Goal: Task Accomplishment & Management: Manage account settings

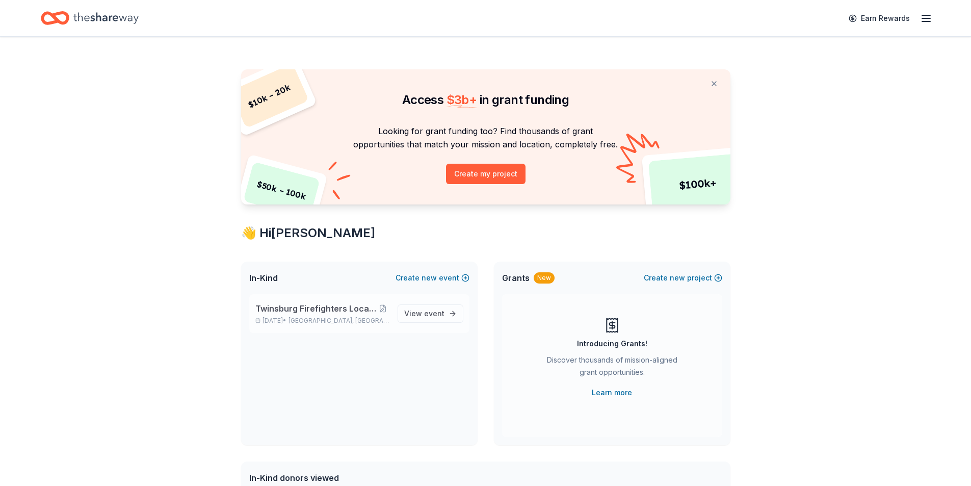
click at [332, 303] on span "Twinsburg Firefighters Local 3630 Golf Outing" at bounding box center [315, 308] width 121 height 12
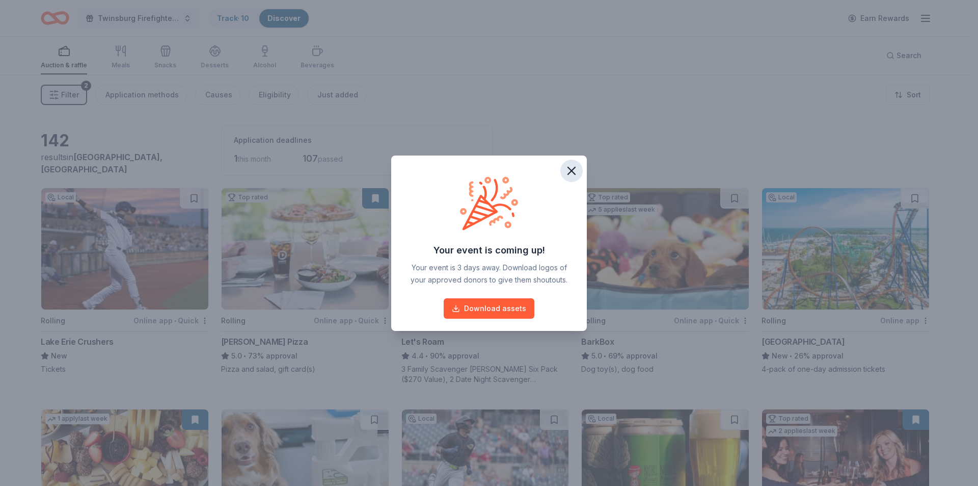
click at [570, 175] on icon "button" at bounding box center [572, 171] width 14 height 14
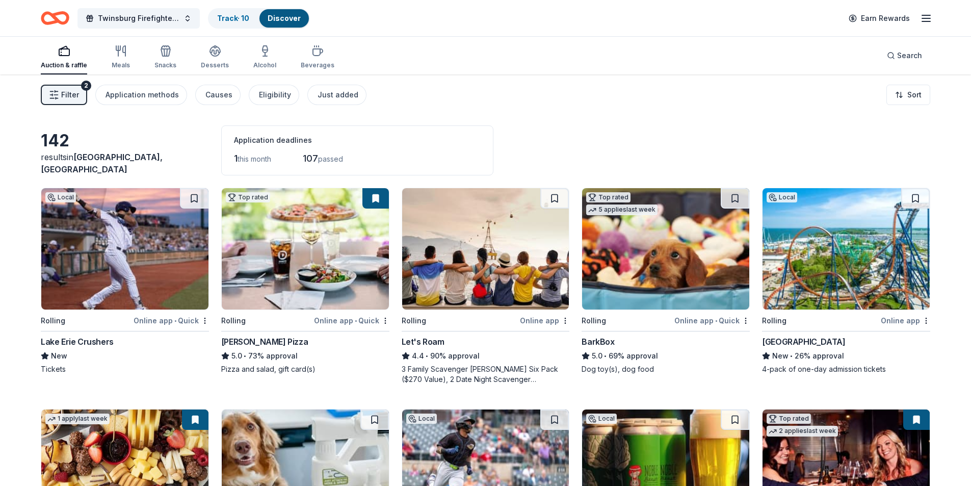
click at [235, 6] on div "Twinsburg Firefighters Local 3630 Golf Outing Track · 10 Discover Earn Rewards" at bounding box center [485, 18] width 971 height 36
click at [230, 16] on link "Track · 10" at bounding box center [233, 18] width 32 height 9
click at [239, 25] on div "Track · 10" at bounding box center [233, 18] width 48 height 18
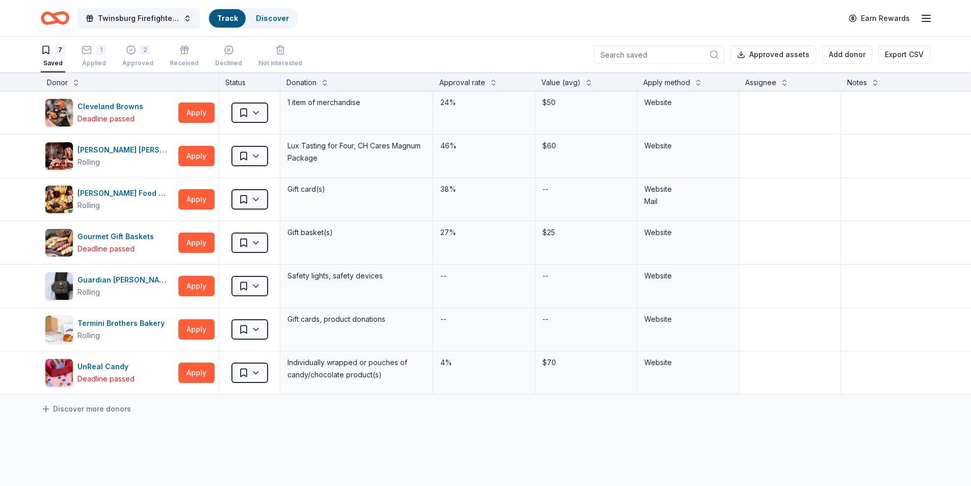
scroll to position [1, 0]
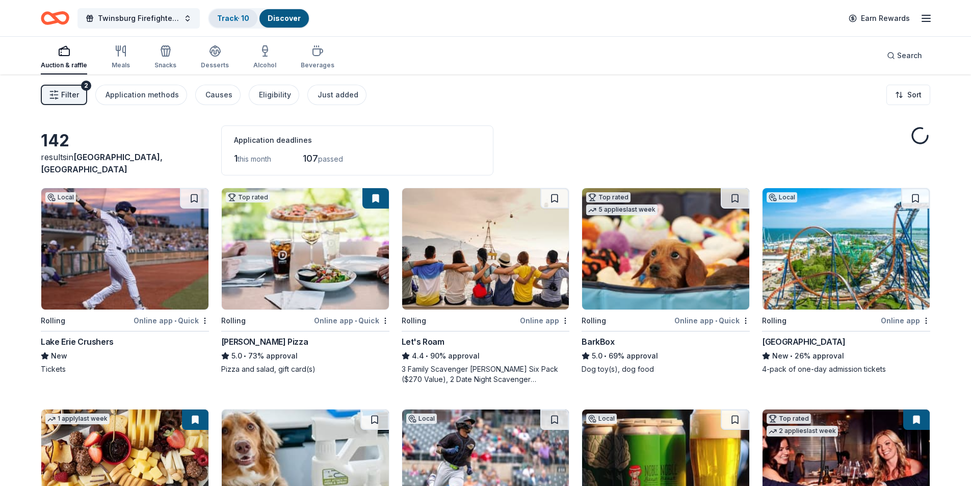
click at [234, 23] on div "Track · 10" at bounding box center [233, 18] width 48 height 18
click at [233, 20] on link "Track · 10" at bounding box center [233, 18] width 32 height 9
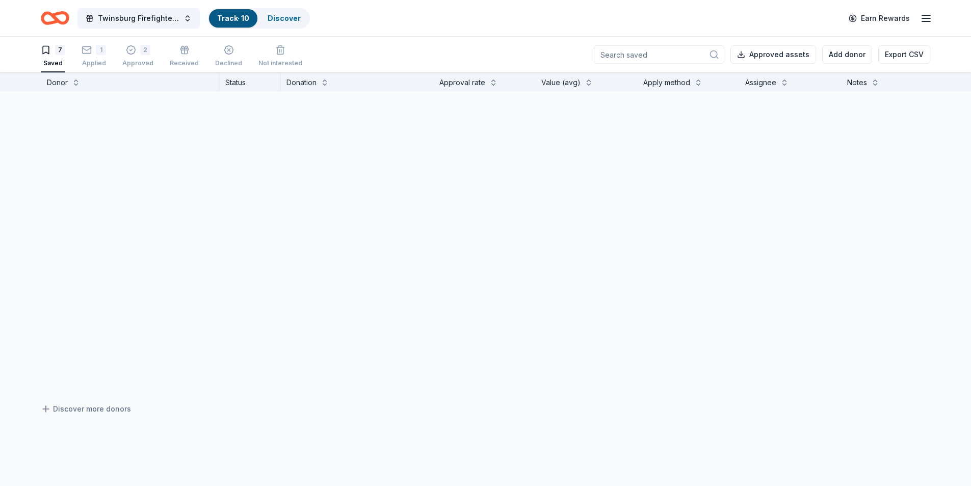
scroll to position [1, 0]
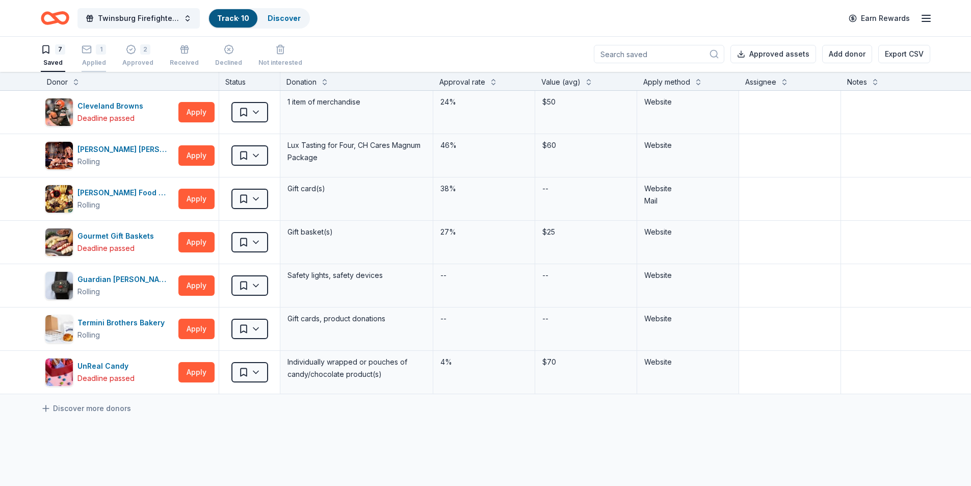
click at [101, 50] on div "1" at bounding box center [101, 49] width 10 height 10
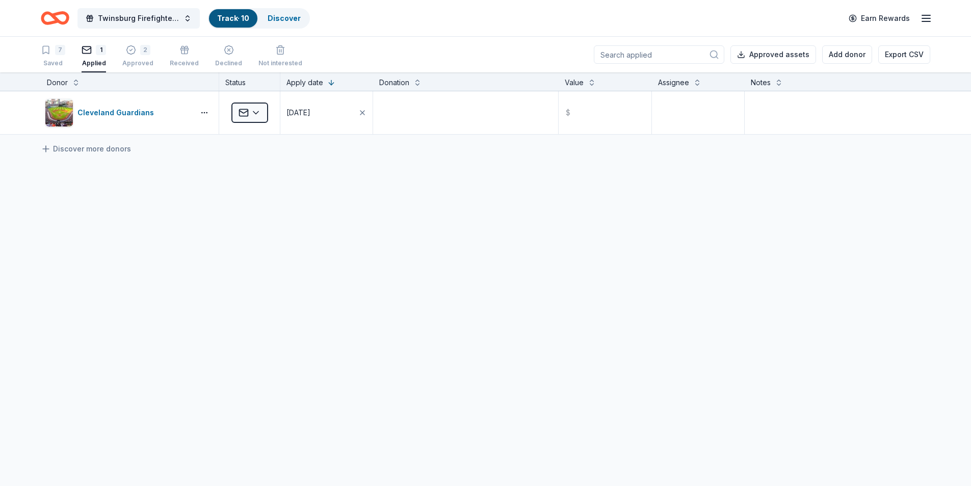
click at [120, 55] on div "7 Saved 1 Applied 2 Approved Received Declined Not interested" at bounding box center [171, 57] width 261 height 32
click at [124, 57] on div "7 Saved 1 Applied 2 Approved Received Declined Not interested" at bounding box center [171, 57] width 261 height 32
click at [128, 57] on div "2 Approved" at bounding box center [137, 56] width 31 height 22
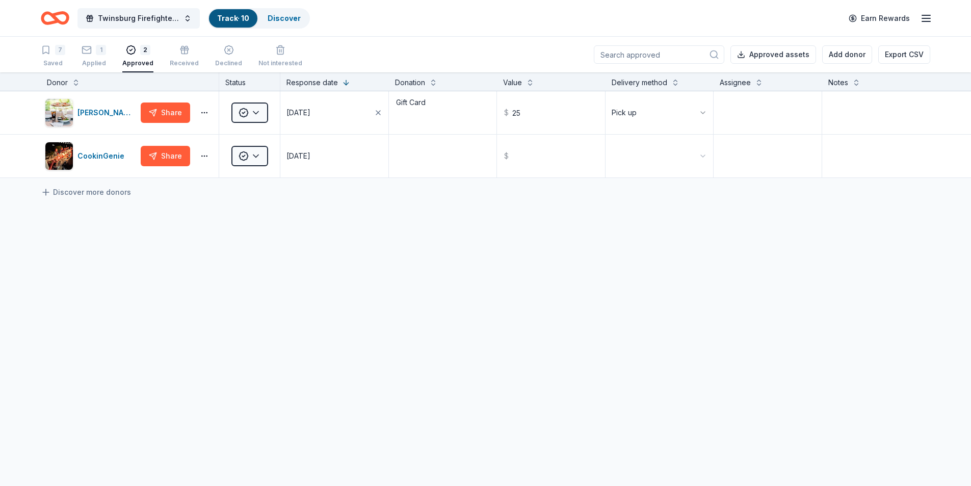
click at [57, 17] on icon "Home" at bounding box center [55, 18] width 29 height 24
click at [61, 13] on icon "Home" at bounding box center [60, 18] width 16 height 10
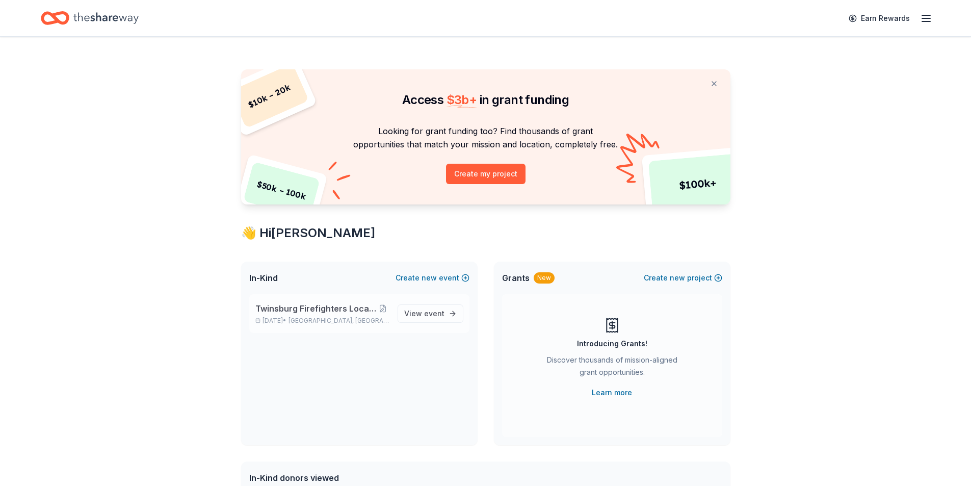
click at [334, 307] on span "Twinsburg Firefighters Local 3630 Golf Outing" at bounding box center [315, 308] width 121 height 12
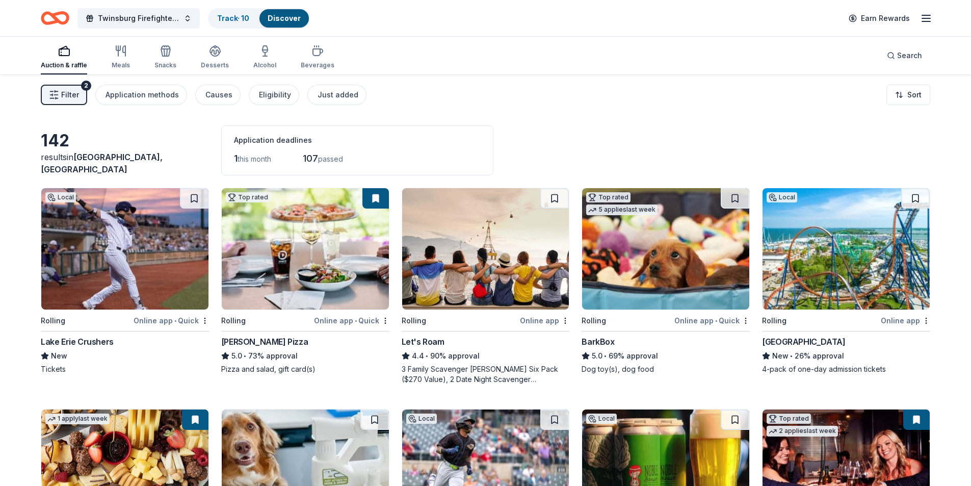
click at [931, 18] on div "Twinsburg Firefighters Local 3630 Golf Outing Track · 10 Discover Earn Rewards" at bounding box center [485, 18] width 971 height 36
click at [930, 20] on icon "button" at bounding box center [926, 18] width 12 height 12
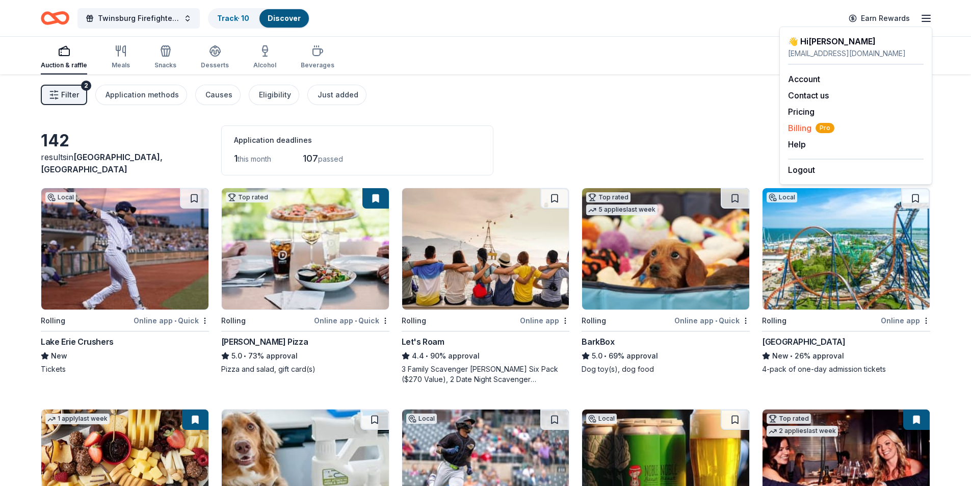
click at [802, 127] on span "Billing Pro" at bounding box center [811, 128] width 46 height 12
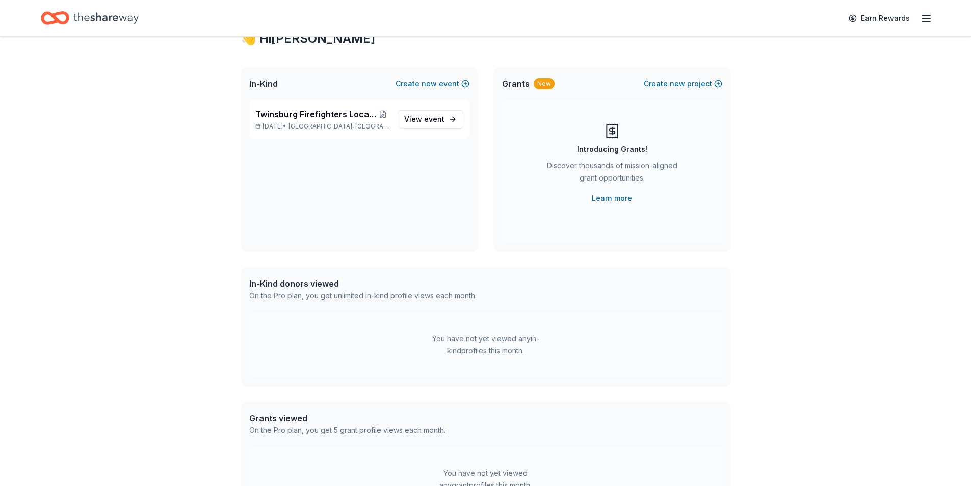
scroll to position [355, 0]
